Goal: Task Accomplishment & Management: Complete application form

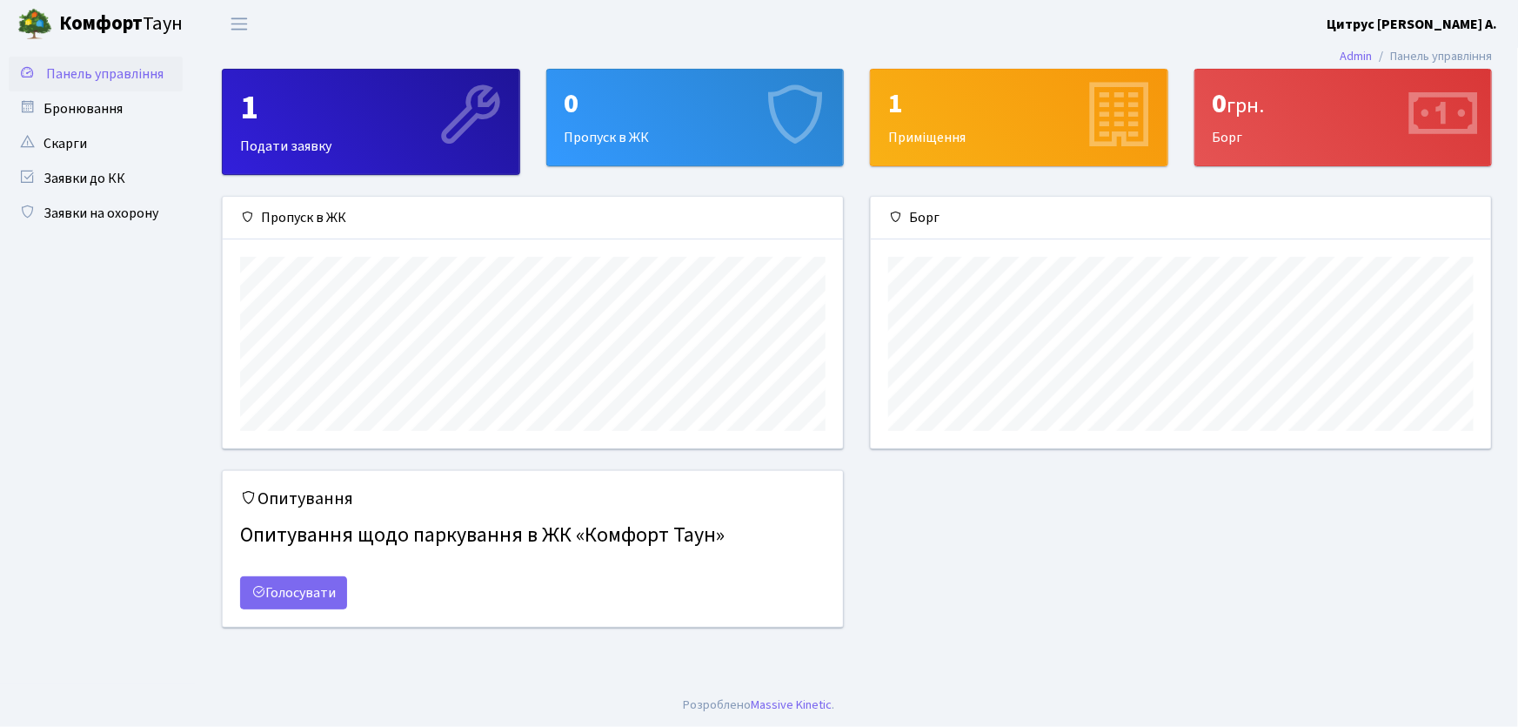
scroll to position [251, 620]
click at [124, 218] on link "Заявки на охорону" at bounding box center [96, 213] width 174 height 35
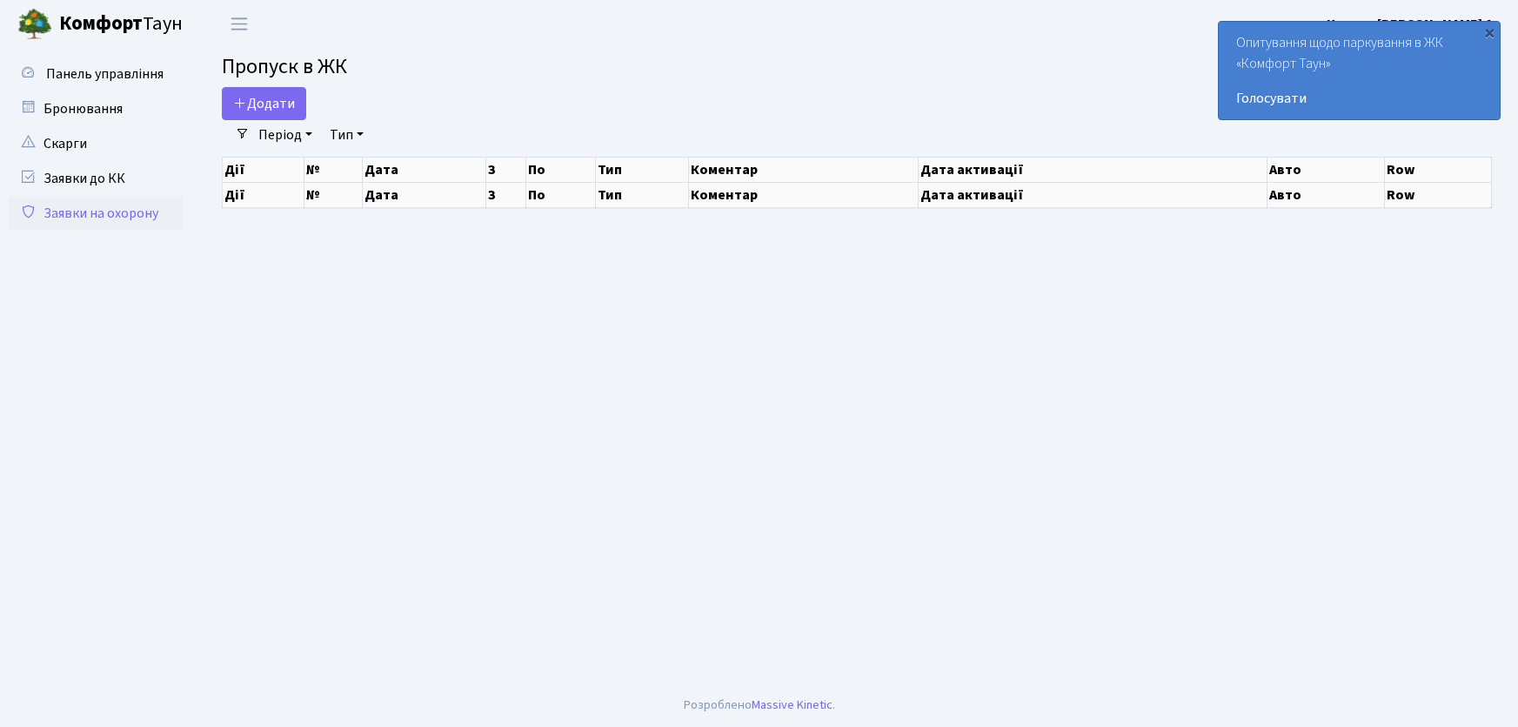
select select "25"
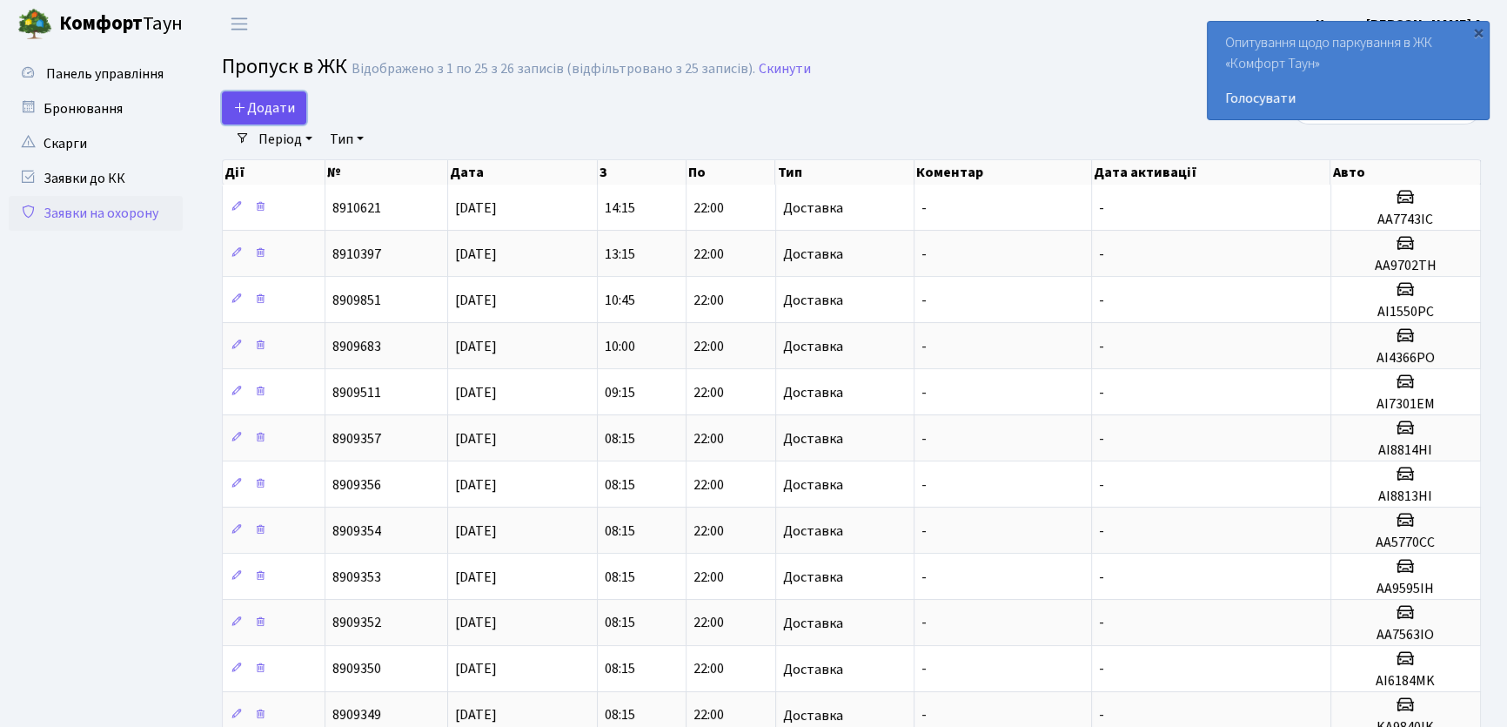
click at [277, 114] on span "Додати" at bounding box center [264, 107] width 62 height 19
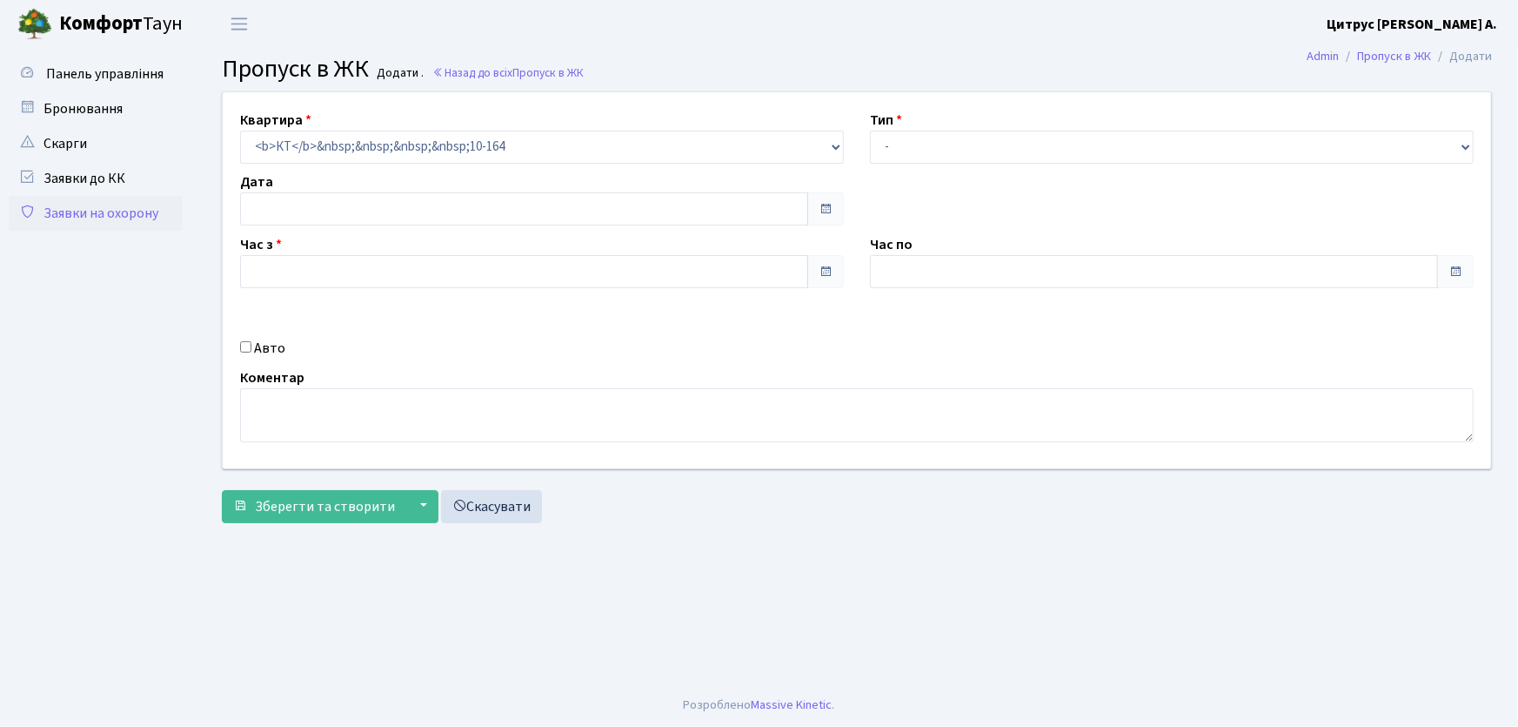
type input "25.08.2025"
type input "08:45"
type input "09:45"
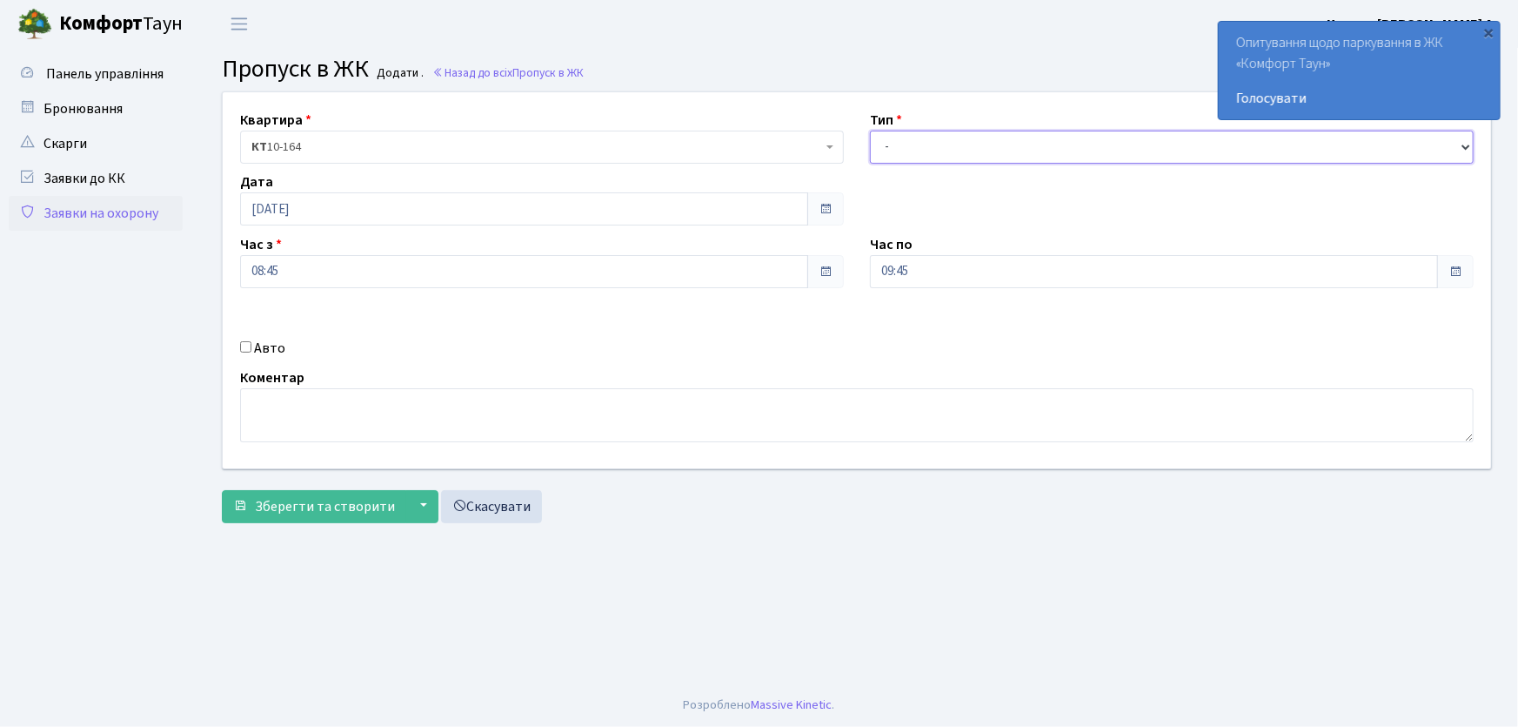
click at [921, 157] on select "- Доставка Таксі Гості Сервіс" at bounding box center [1172, 147] width 604 height 33
select select "1"
click at [870, 131] on select "- Доставка Таксі Гості Сервіс" at bounding box center [1172, 147] width 604 height 33
drag, startPoint x: 843, startPoint y: 276, endPoint x: 743, endPoint y: 292, distance: 101.4
click at [748, 291] on div "Квартира <b>КТ</b>&nbsp;&nbsp;&nbsp;&nbsp;10-164 КТ 10-164 Тип - Доставка Таксі…" at bounding box center [857, 280] width 1295 height 376
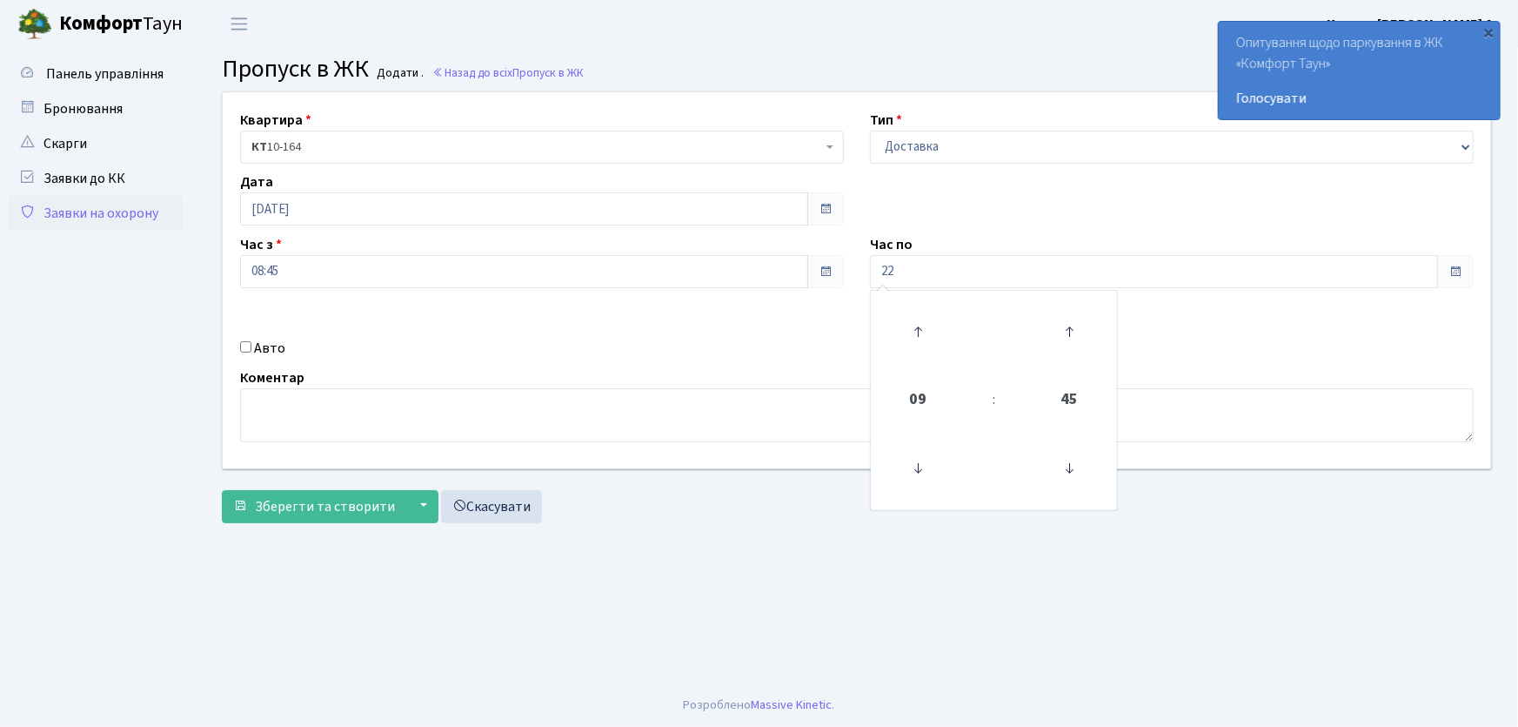
type input "22:00"
click at [244, 348] on input "Авто" at bounding box center [245, 346] width 11 height 11
checkbox input "true"
type input "АА7516PI"
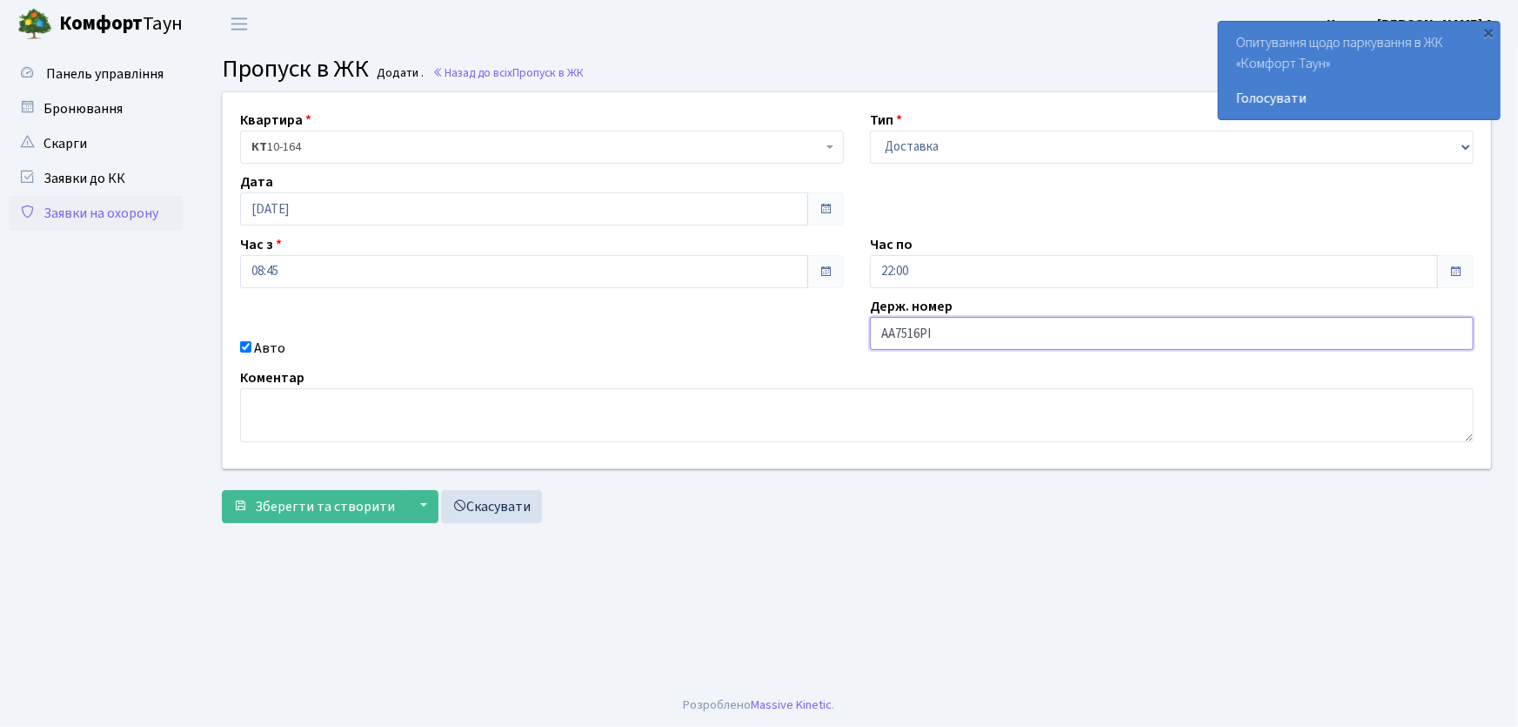
click at [222, 490] on button "Зберегти та створити" at bounding box center [314, 506] width 184 height 33
click at [919, 134] on select "- Доставка Таксі Гості Сервіс" at bounding box center [1172, 147] width 604 height 33
select select "1"
click at [870, 131] on select "- Доставка Таксі Гості Сервіс" at bounding box center [1172, 147] width 604 height 33
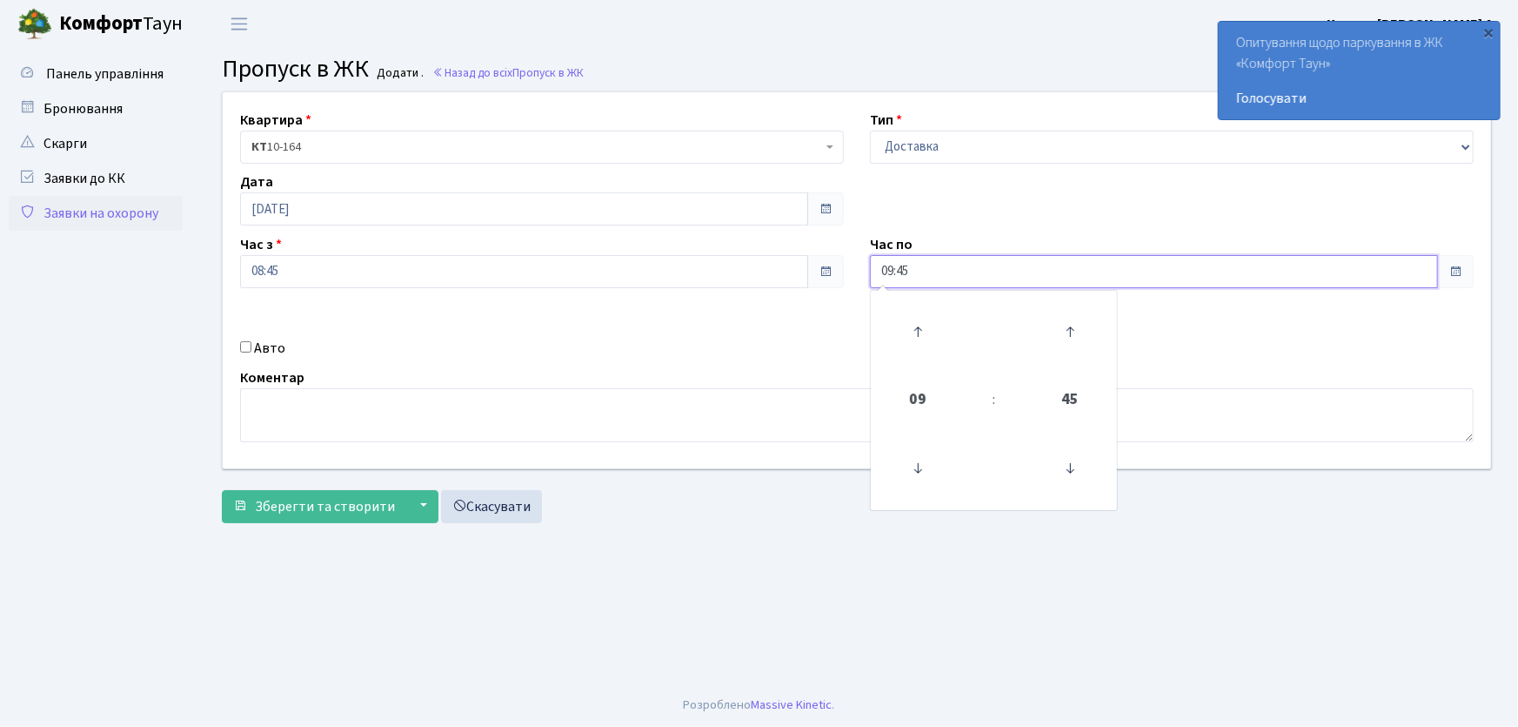
drag, startPoint x: 913, startPoint y: 273, endPoint x: 835, endPoint y: 285, distance: 78.3
click at [835, 285] on div "Квартира <b>КТ</b>&nbsp;&nbsp;&nbsp;&nbsp;10-164 КТ 10-164 Тип - Доставка Таксі…" at bounding box center [857, 280] width 1295 height 376
type input "22:00"
click at [246, 348] on input "Авто" at bounding box center [245, 346] width 11 height 11
checkbox input "true"
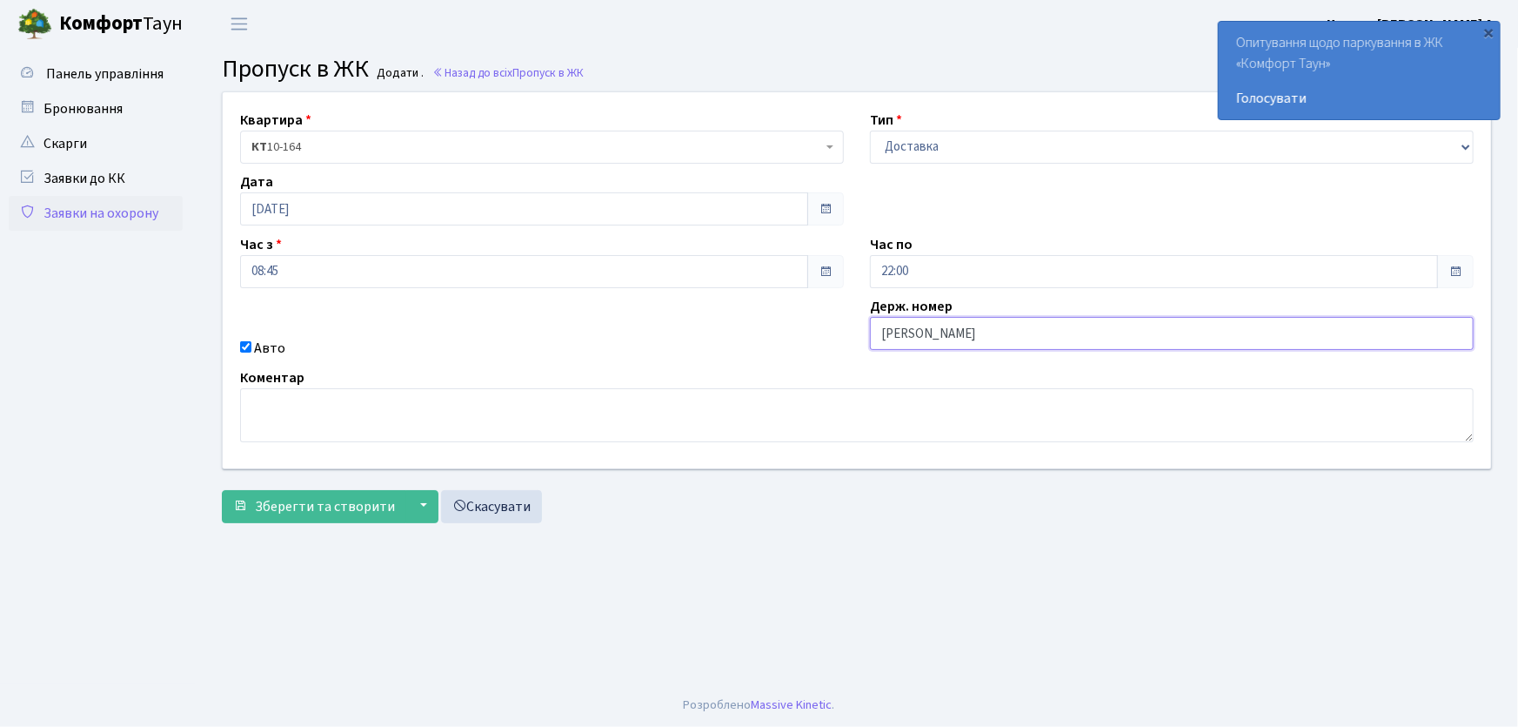
type input "АА7563ІО"
click at [222, 490] on button "Зберегти та створити" at bounding box center [314, 506] width 184 height 33
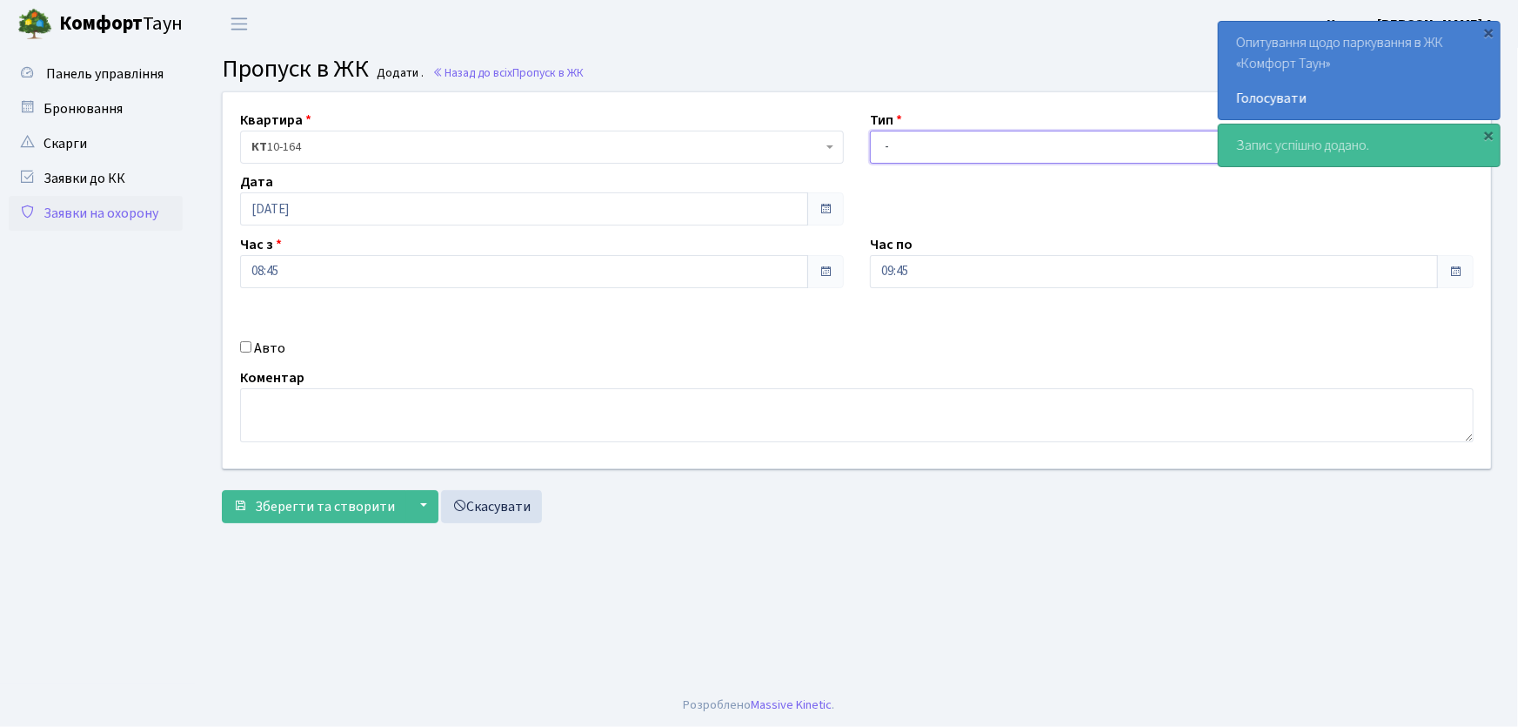
click at [958, 148] on select "- Доставка Таксі Гості Сервіс" at bounding box center [1172, 147] width 604 height 33
select select "3"
click at [870, 131] on select "- Доставка Таксі Гості Сервіс" at bounding box center [1172, 147] width 604 height 33
drag, startPoint x: 925, startPoint y: 270, endPoint x: 817, endPoint y: 252, distance: 109.3
click at [821, 258] on div "Квартира <b>КТ</b>&nbsp;&nbsp;&nbsp;&nbsp;10-164 КТ 10-164 Тип - Доставка Таксі…" at bounding box center [857, 280] width 1295 height 376
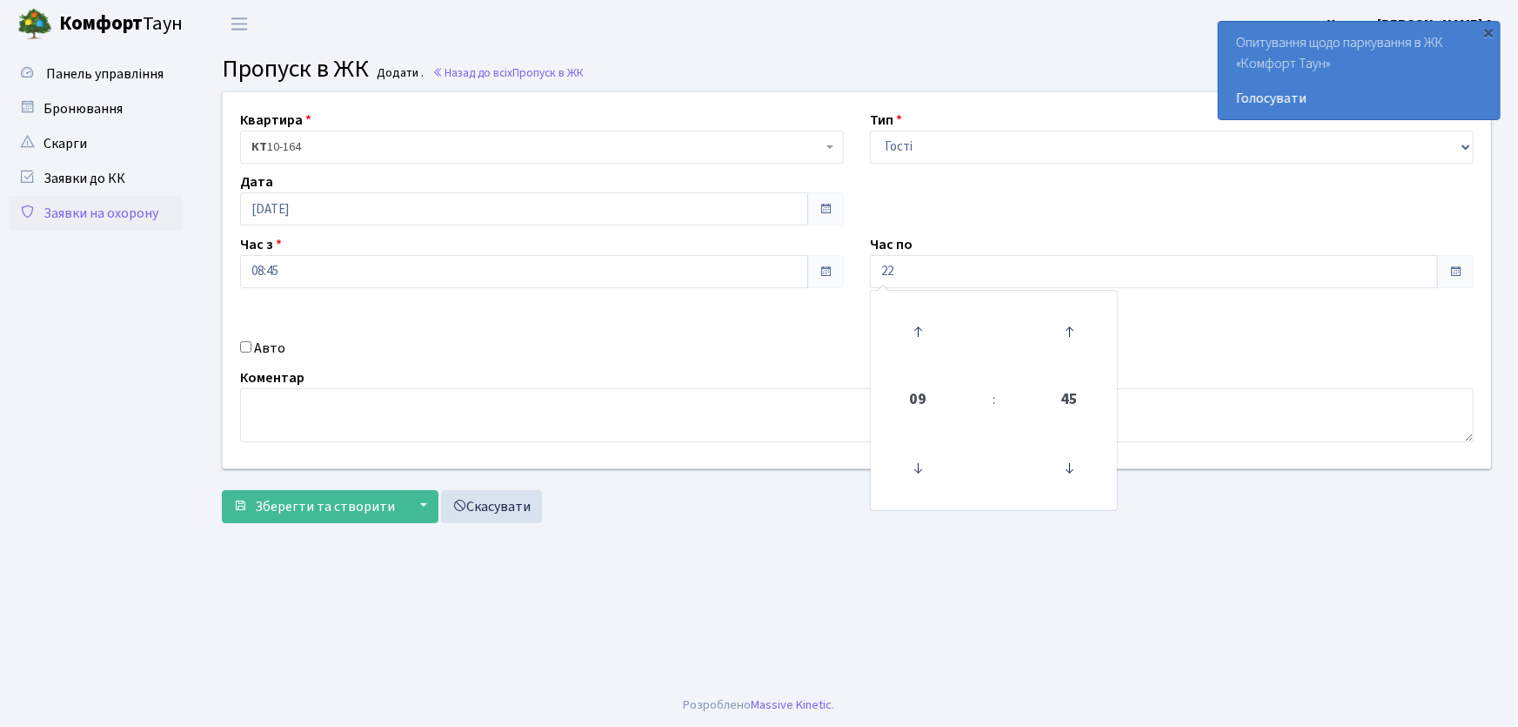
type input "22:00"
click at [243, 352] on input "Авто" at bounding box center [245, 346] width 11 height 11
checkbox input "true"
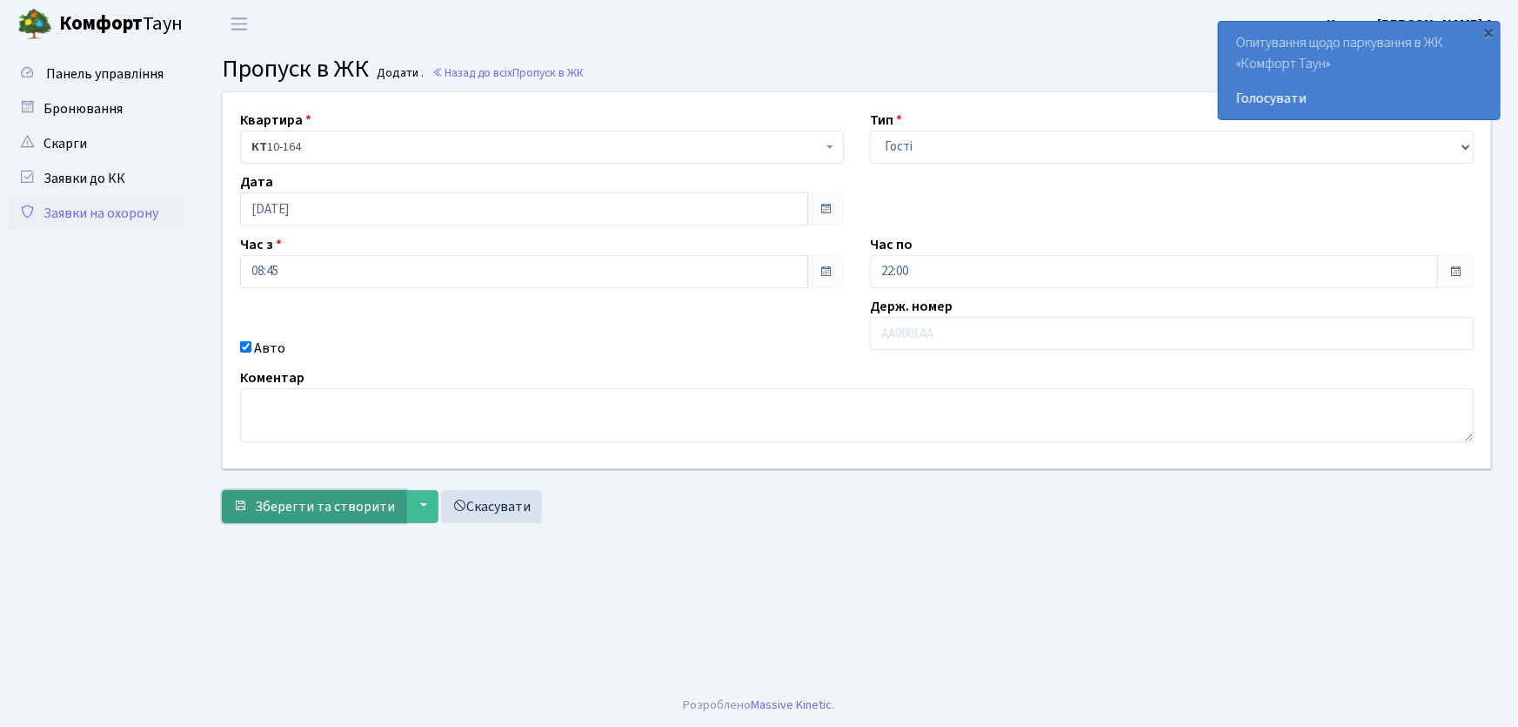
click at [296, 497] on span "Зберегти та створити" at bounding box center [325, 506] width 140 height 19
